Goal: Navigation & Orientation: Find specific page/section

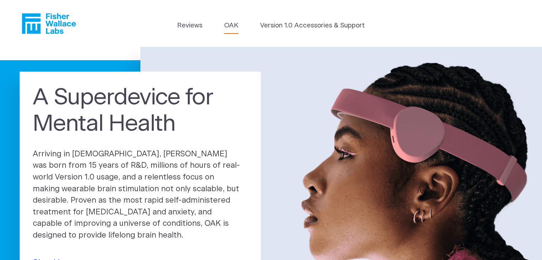
click at [232, 27] on link "OAK" at bounding box center [231, 26] width 14 height 10
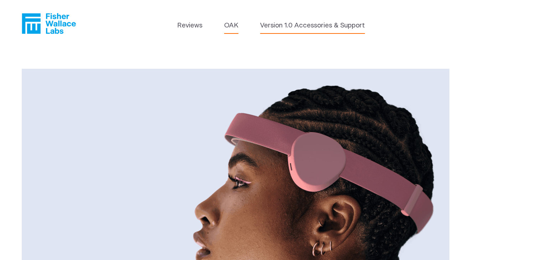
click at [299, 23] on link "Version 1.0 Accessories & Support" at bounding box center [312, 26] width 105 height 10
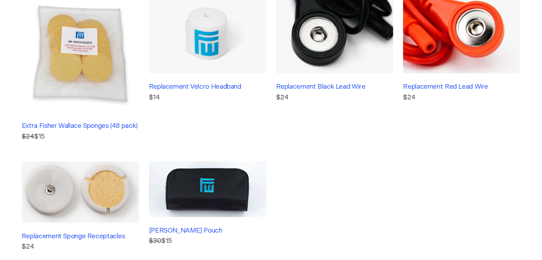
scroll to position [190, 0]
